Goal: Task Accomplishment & Management: Use online tool/utility

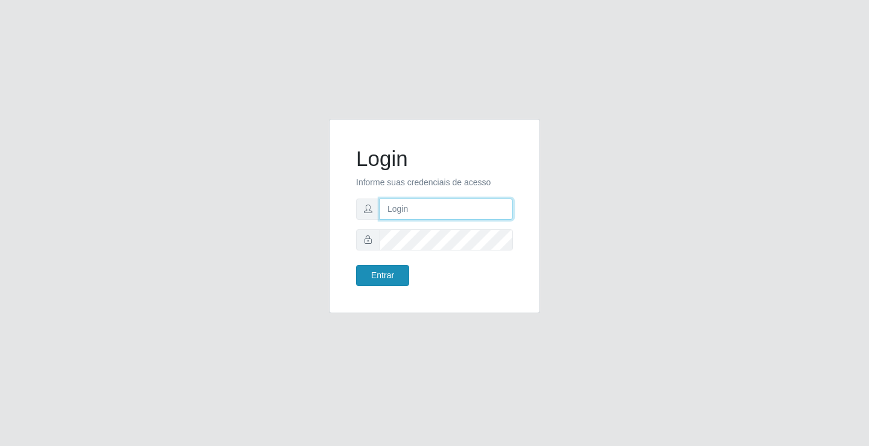
type input "[EMAIL_ADDRESS][DOMAIN_NAME]"
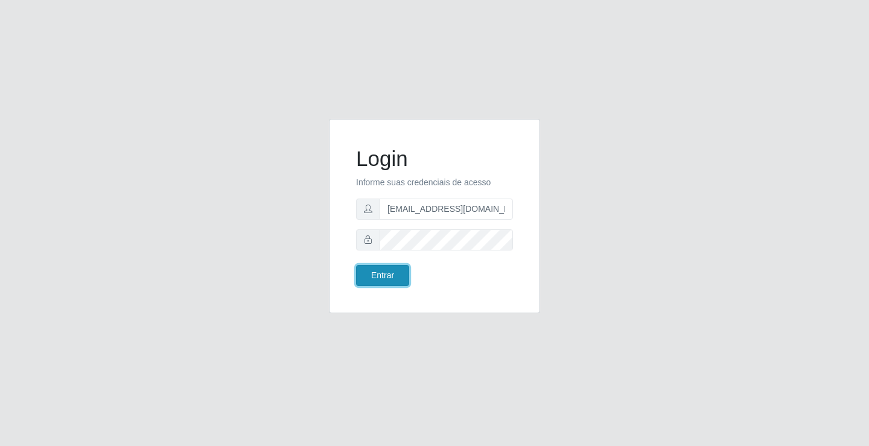
click at [398, 275] on button "Entrar" at bounding box center [382, 275] width 53 height 21
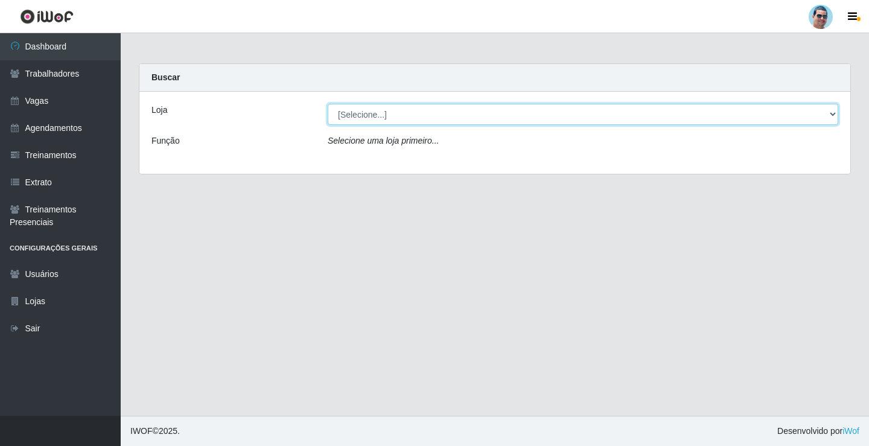
click at [480, 112] on select "[Selecione...] Mercadinho Extrabom" at bounding box center [583, 114] width 511 height 21
select select "175"
click at [328, 104] on select "[Selecione...] Mercadinho Extrabom" at bounding box center [583, 114] width 511 height 21
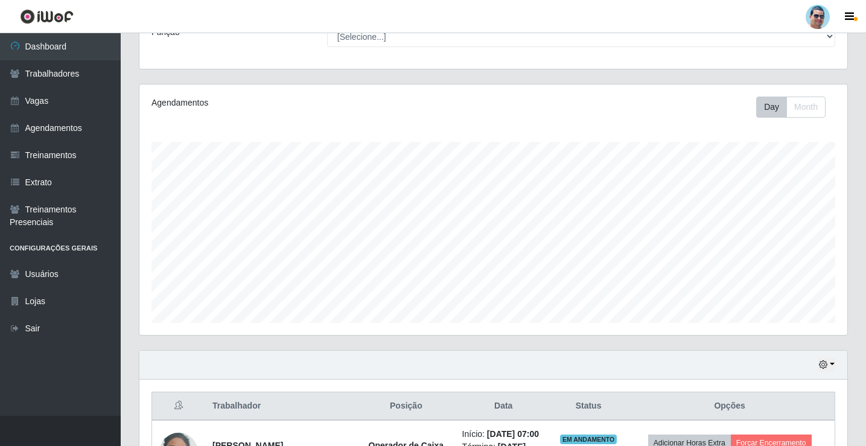
scroll to position [329, 0]
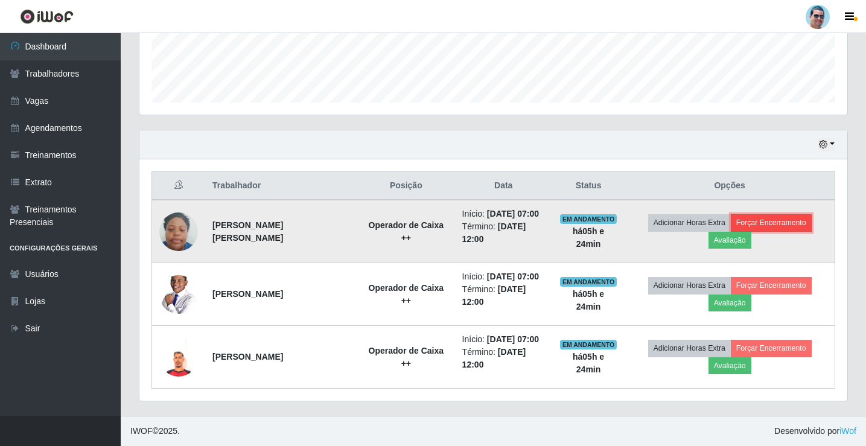
click at [765, 218] on button "Forçar Encerramento" at bounding box center [771, 222] width 81 height 17
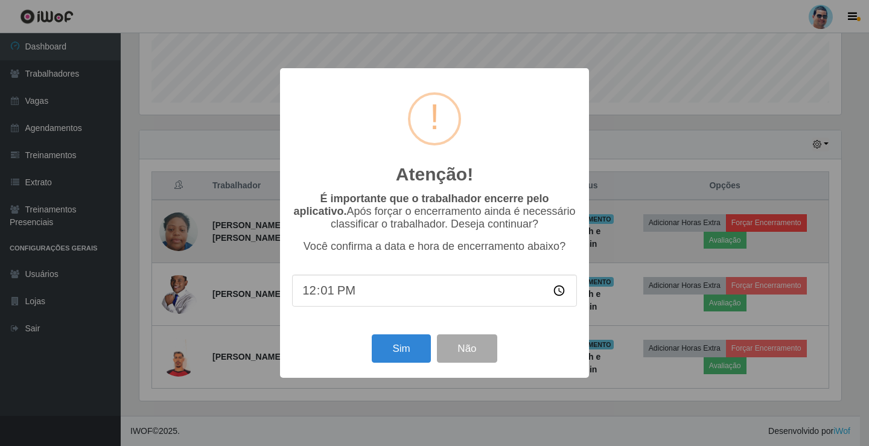
type input "12:10"
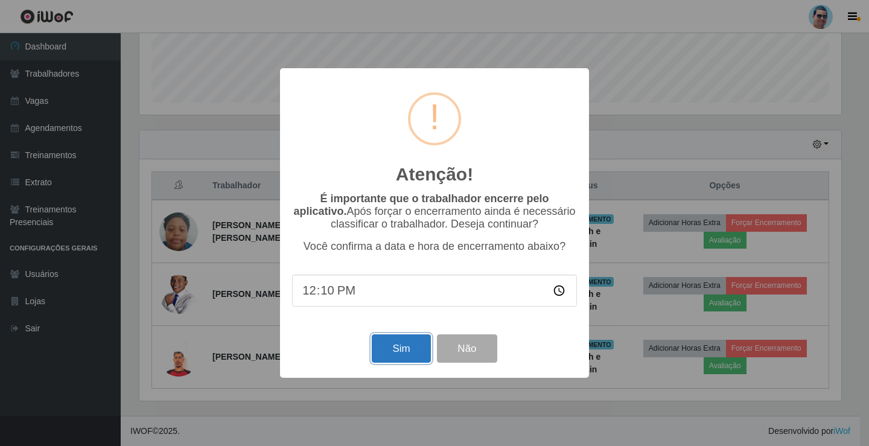
click at [392, 346] on button "Sim" at bounding box center [401, 348] width 59 height 28
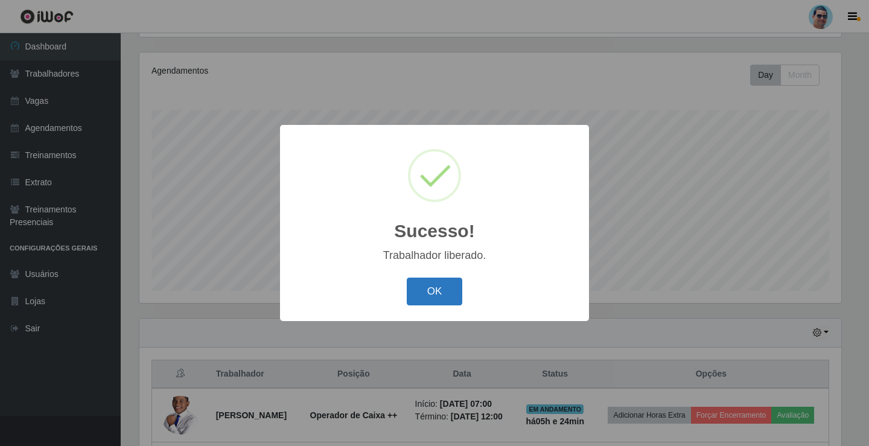
click at [413, 298] on button "OK" at bounding box center [435, 292] width 56 height 28
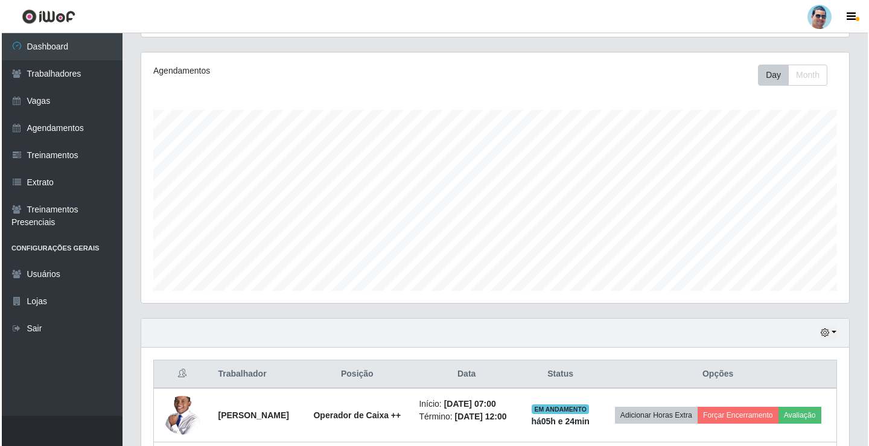
scroll to position [250, 708]
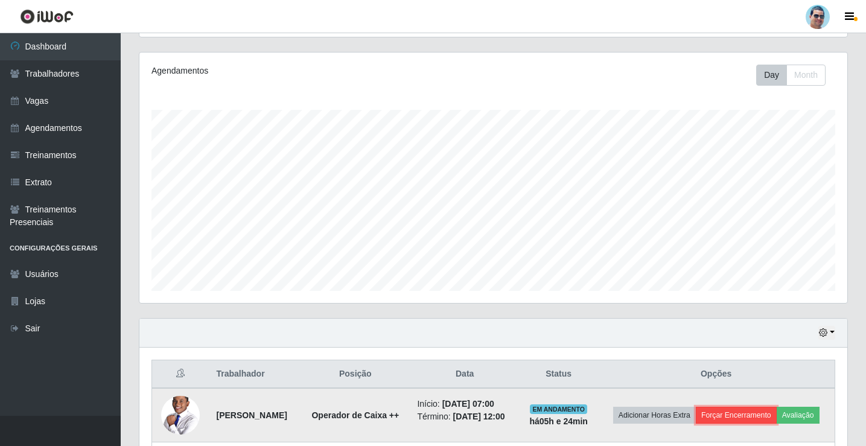
click at [777, 410] on button "Forçar Encerramento" at bounding box center [736, 415] width 81 height 17
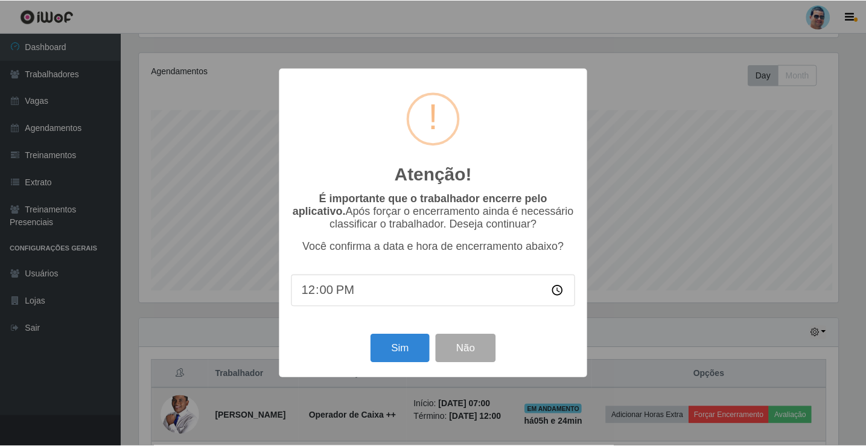
scroll to position [250, 702]
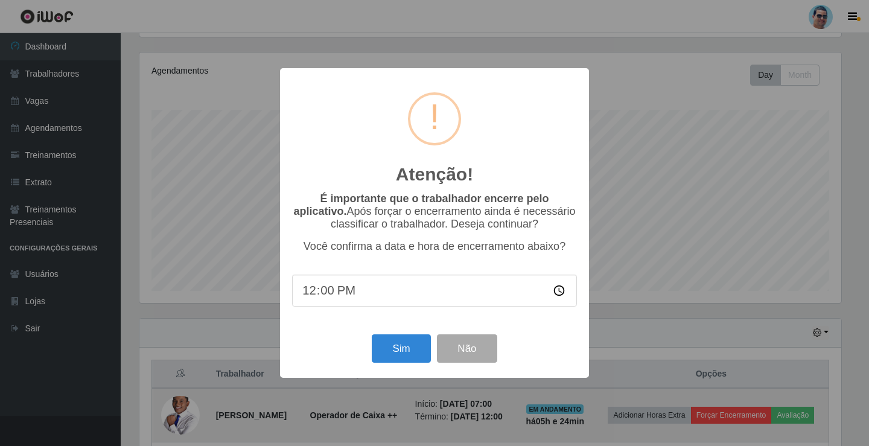
type input "12:07"
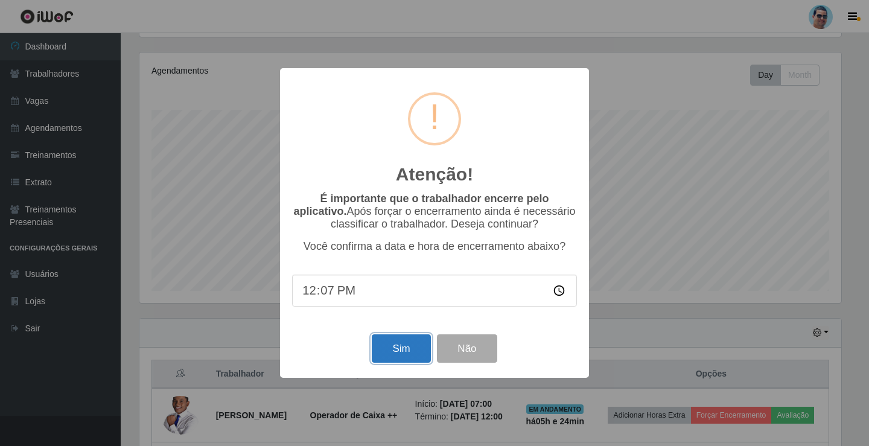
click at [382, 353] on button "Sim" at bounding box center [401, 348] width 59 height 28
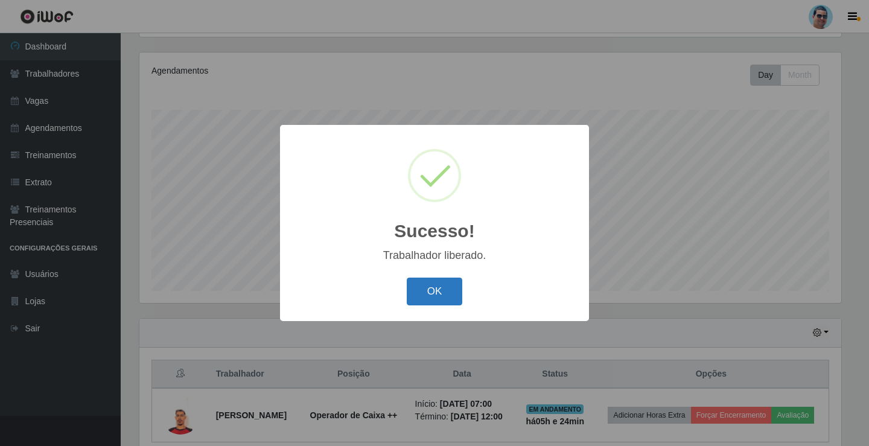
click at [439, 289] on button "OK" at bounding box center [435, 292] width 56 height 28
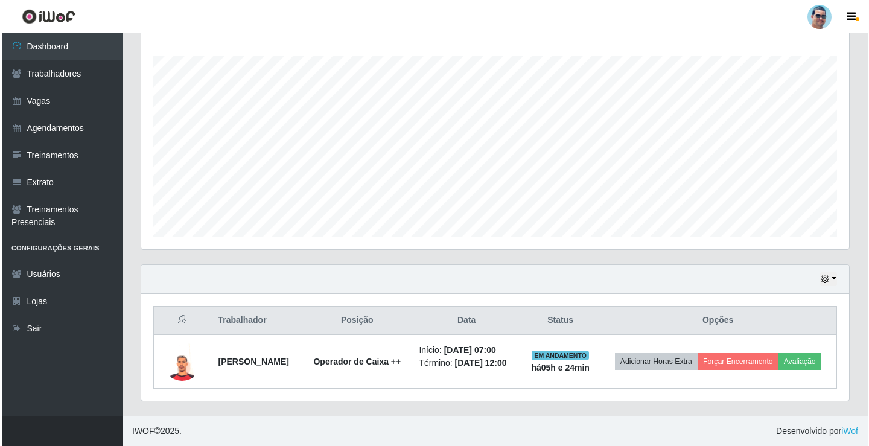
scroll to position [203, 0]
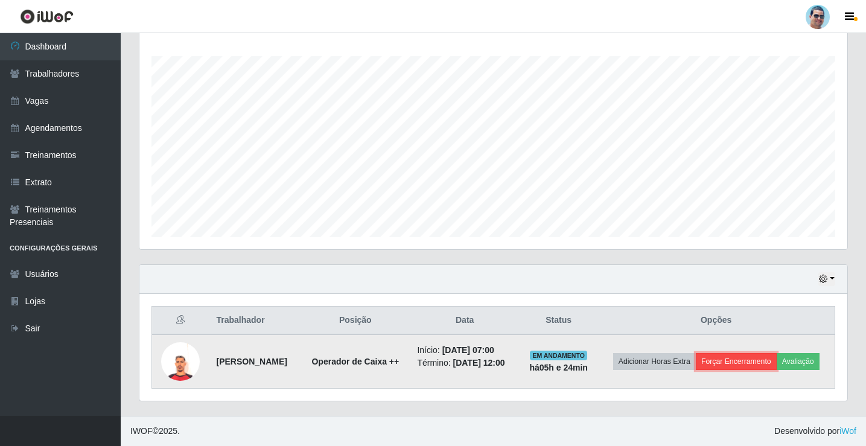
click at [770, 353] on button "Forçar Encerramento" at bounding box center [736, 361] width 81 height 17
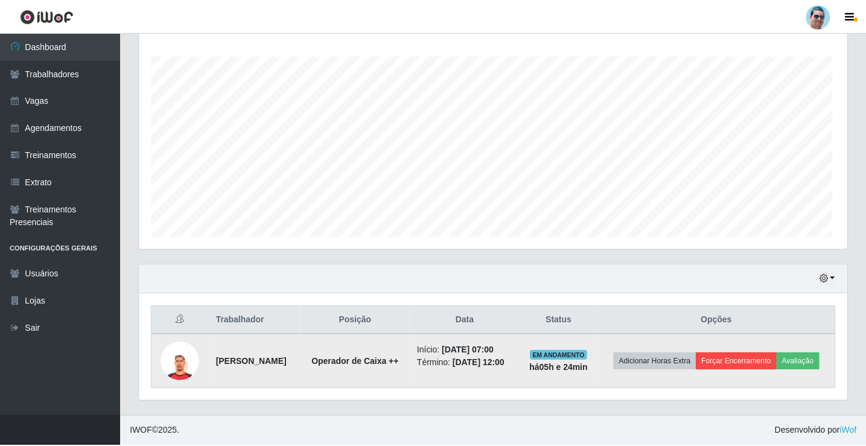
scroll to position [250, 702]
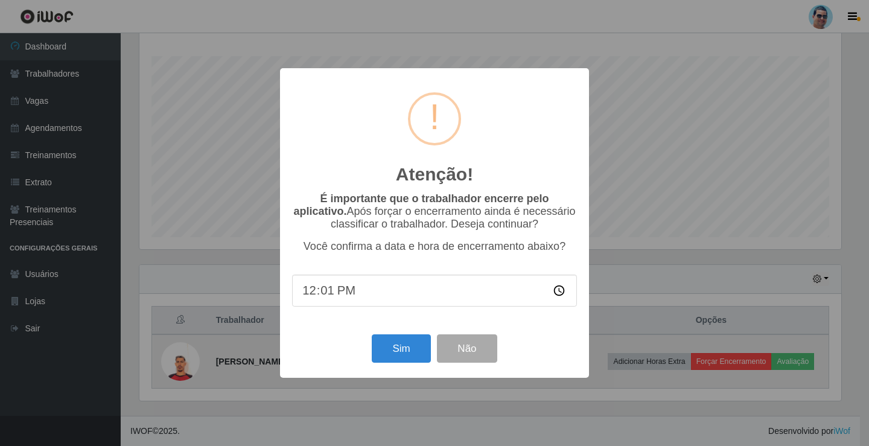
type input "12:14"
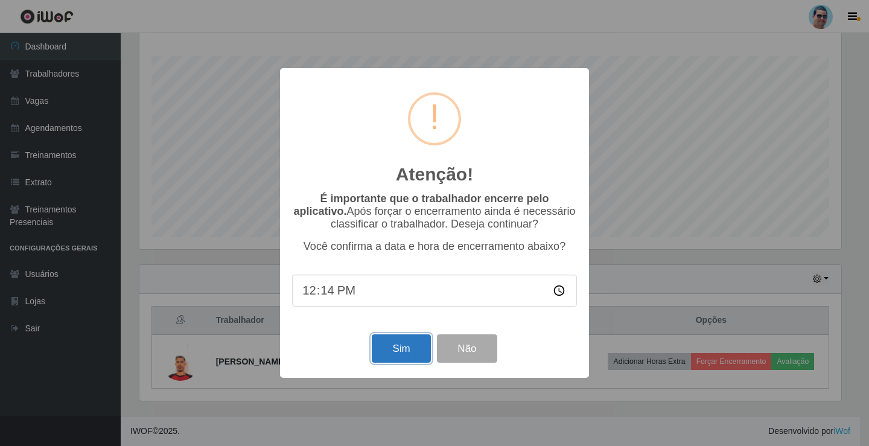
click at [380, 344] on button "Sim" at bounding box center [401, 348] width 59 height 28
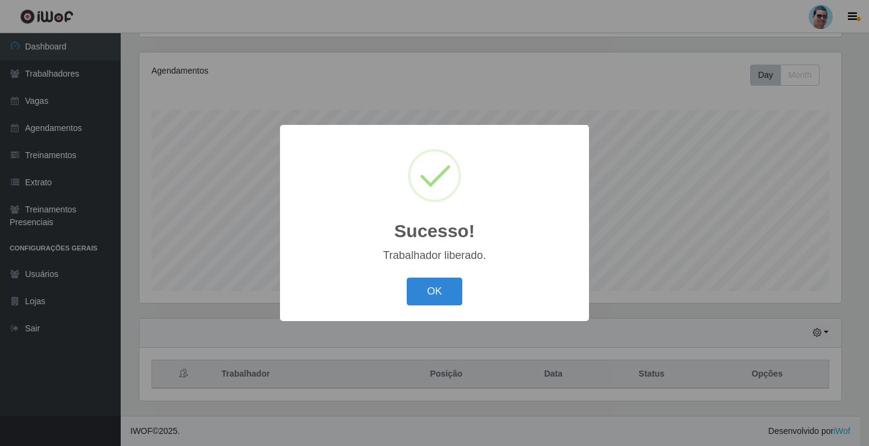
click at [407, 278] on button "OK" at bounding box center [435, 292] width 56 height 28
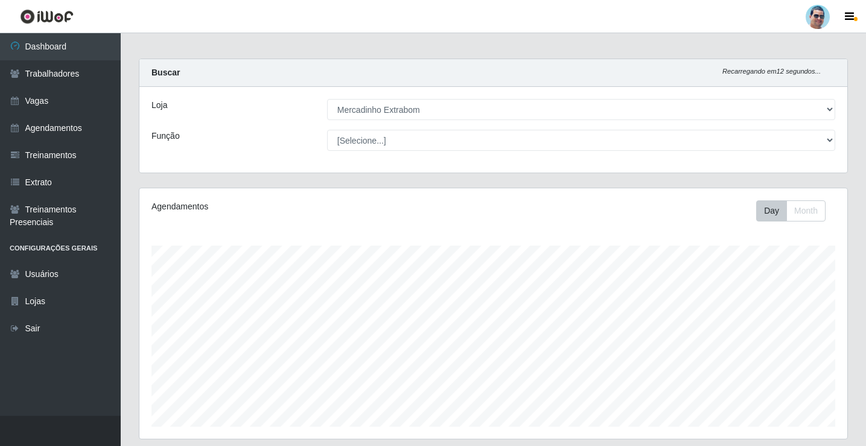
scroll to position [0, 0]
